Goal: Find specific page/section: Find specific page/section

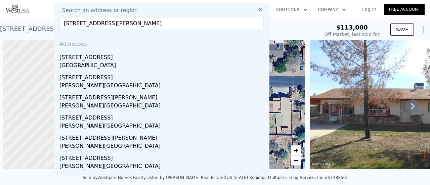
scroll to position [0, 3]
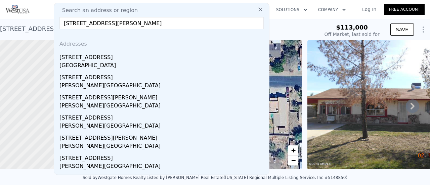
click at [257, 12] on icon at bounding box center [260, 9] width 7 height 7
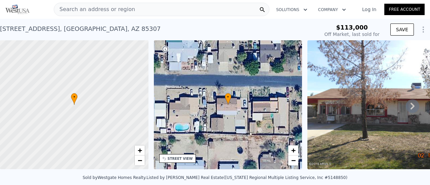
click at [150, 12] on div "Search an address or region" at bounding box center [162, 9] width 216 height 13
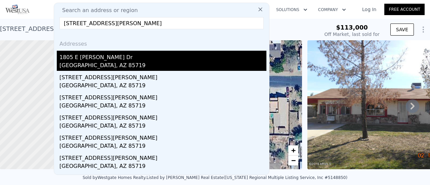
type input "[STREET_ADDRESS][PERSON_NAME]"
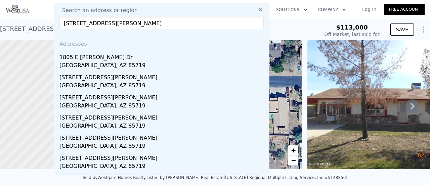
drag, startPoint x: 104, startPoint y: 61, endPoint x: 115, endPoint y: 50, distance: 15.9
click at [104, 61] on div "[GEOGRAPHIC_DATA], AZ 85719" at bounding box center [162, 65] width 207 height 9
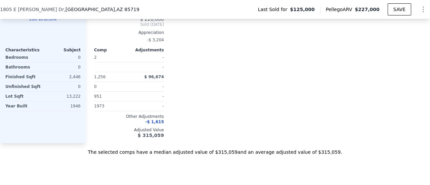
scroll to position [669, 0]
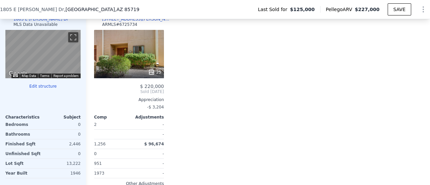
click at [46, 89] on button "Edit structure" at bounding box center [42, 86] width 75 height 5
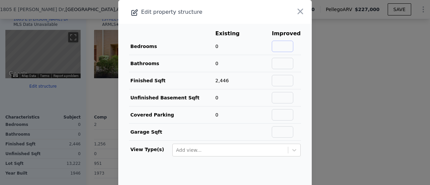
click at [273, 49] on input "text" at bounding box center [282, 46] width 21 height 11
type input "4"
click at [274, 63] on input "text" at bounding box center [282, 63] width 21 height 11
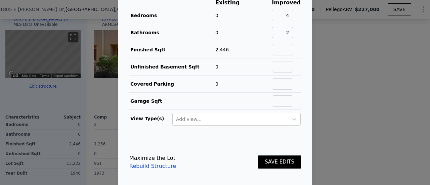
type input "2"
click at [270, 160] on button "SAVE EDITS" at bounding box center [279, 161] width 43 height 13
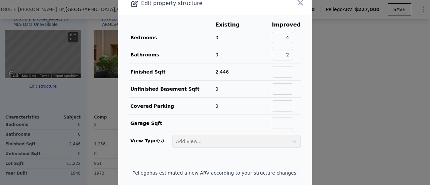
scroll to position [0, 0]
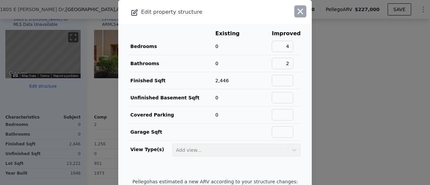
click at [298, 12] on icon "button" at bounding box center [301, 12] width 6 height 6
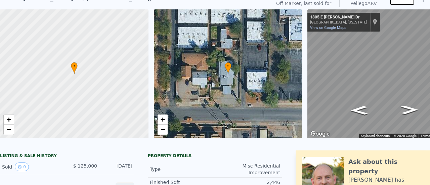
scroll to position [2, 0]
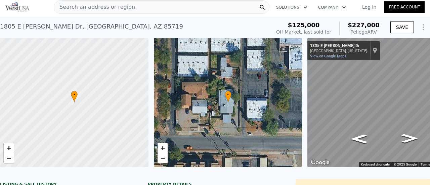
click at [172, 9] on div "Search an address or region" at bounding box center [162, 6] width 216 height 13
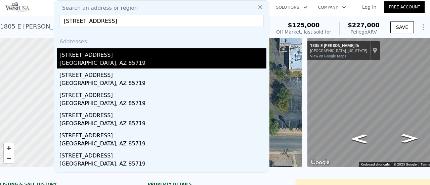
type input "[STREET_ADDRESS]"
click at [97, 56] on div "[STREET_ADDRESS]" at bounding box center [162, 53] width 207 height 11
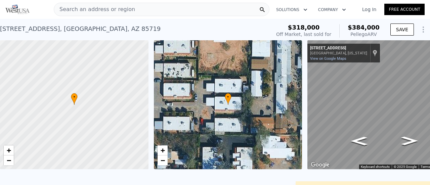
click at [220, 13] on div "Search an address or region" at bounding box center [162, 9] width 216 height 13
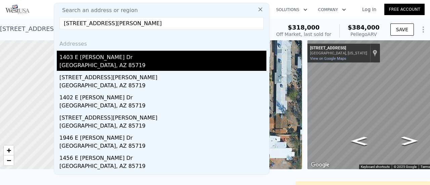
type input "[STREET_ADDRESS][PERSON_NAME]"
click at [83, 61] on div "1403 E [PERSON_NAME] Dr" at bounding box center [162, 56] width 207 height 11
